Goal: Transaction & Acquisition: Purchase product/service

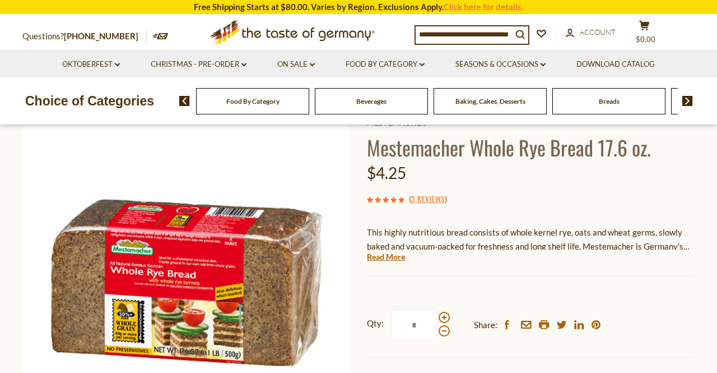
scroll to position [71, 0]
click at [377, 256] on link "Read More" at bounding box center [386, 256] width 38 height 11
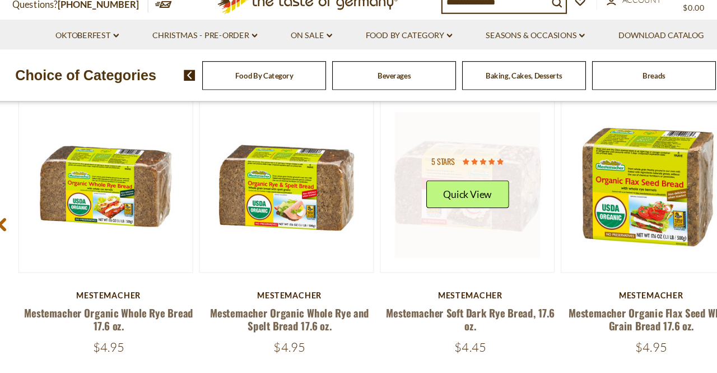
scroll to position [1451, 0]
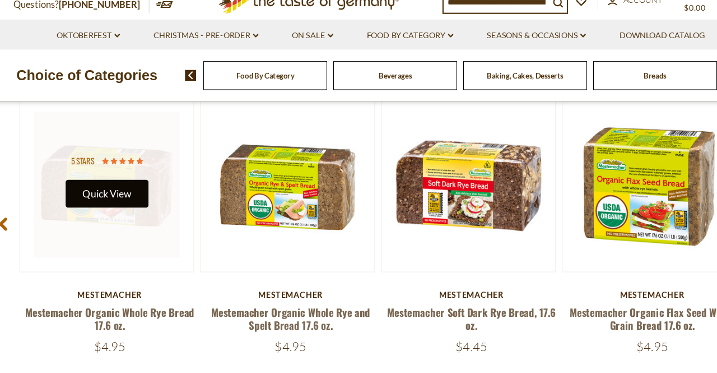
click at [116, 197] on button "Quick View" at bounding box center [108, 209] width 76 height 25
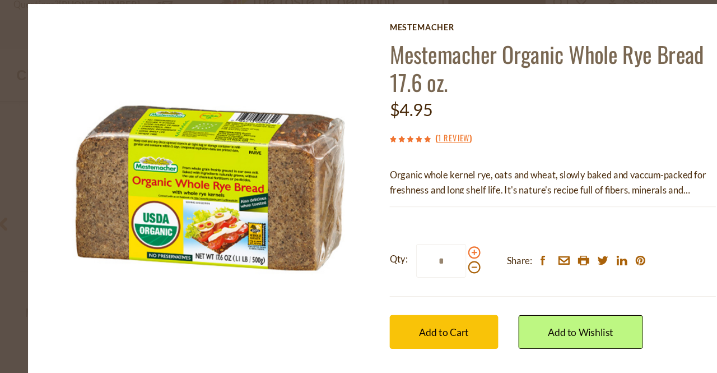
click at [438, 257] on span at bounding box center [443, 262] width 11 height 11
click at [434, 255] on input "*" at bounding box center [413, 270] width 46 height 31
click at [438, 257] on span at bounding box center [443, 262] width 11 height 11
click at [434, 255] on input "*" at bounding box center [413, 270] width 46 height 31
click at [438, 257] on span at bounding box center [443, 262] width 11 height 11
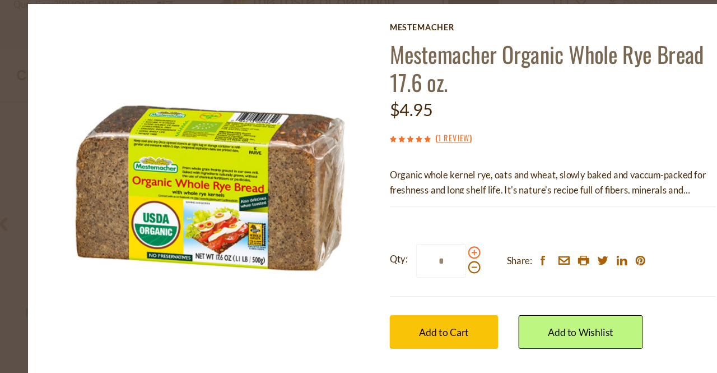
click at [434, 255] on input "*" at bounding box center [413, 270] width 46 height 31
click at [438, 257] on span at bounding box center [443, 262] width 11 height 11
click at [434, 255] on input "*" at bounding box center [413, 270] width 46 height 31
type input "*"
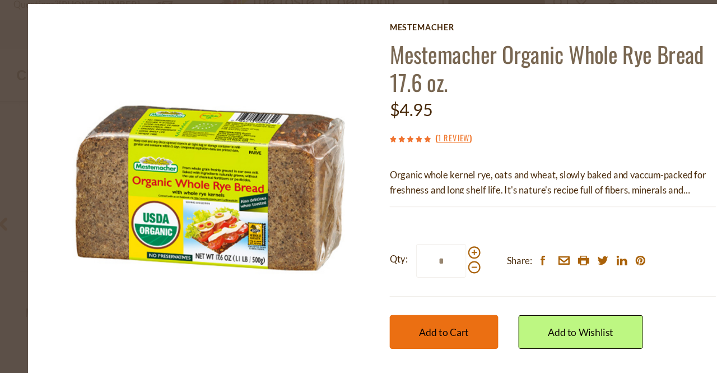
click at [376, 320] on button "Add to Cart" at bounding box center [415, 335] width 99 height 31
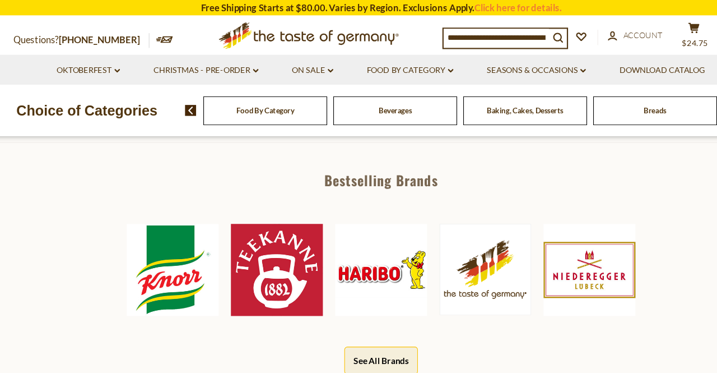
scroll to position [495, 0]
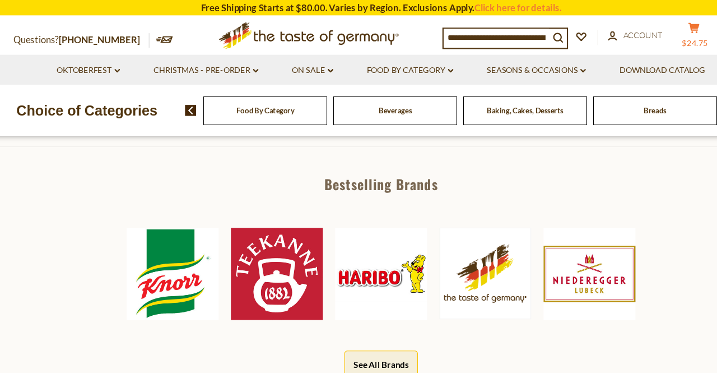
click at [640, 27] on icon at bounding box center [644, 26] width 10 height 10
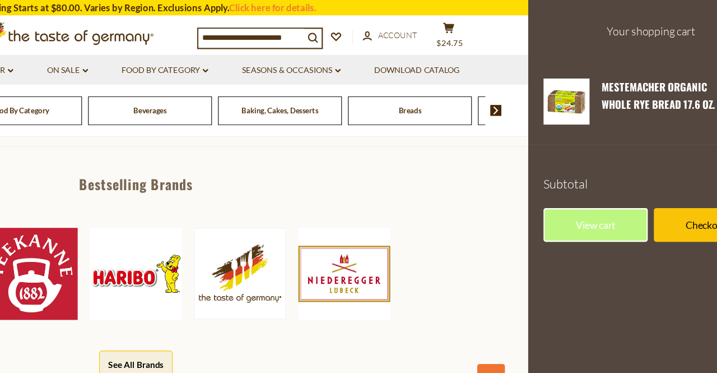
scroll to position [488, 0]
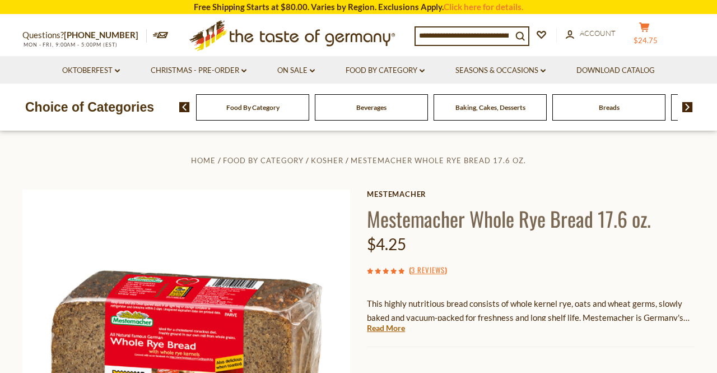
click at [649, 27] on icon at bounding box center [644, 27] width 10 height 10
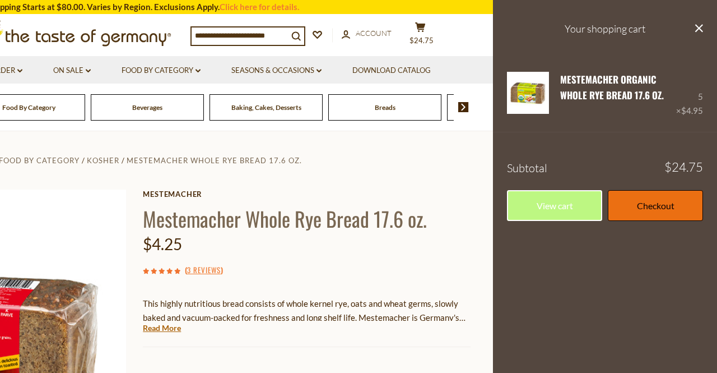
click at [656, 197] on link "Checkout" at bounding box center [655, 205] width 95 height 31
